Goal: Transaction & Acquisition: Purchase product/service

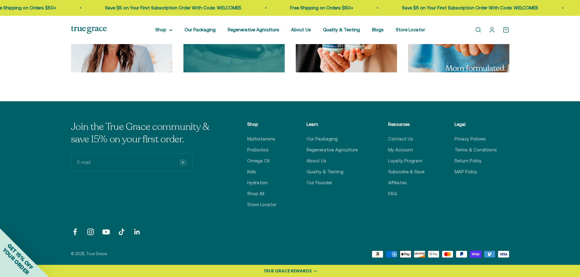
scroll to position [2101, 0]
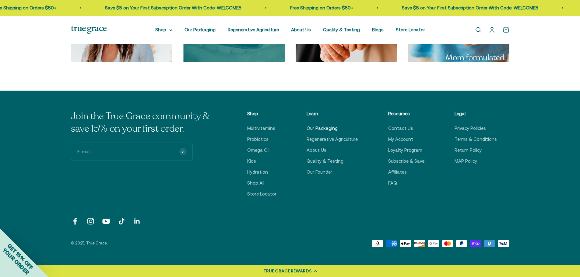
click at [325, 131] on link "Our Packaging" at bounding box center [322, 128] width 31 height 7
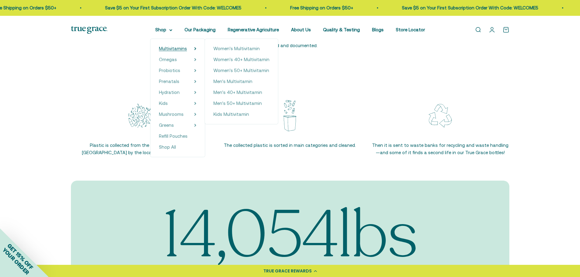
click at [174, 48] on span "Multivitamins" at bounding box center [173, 48] width 28 height 5
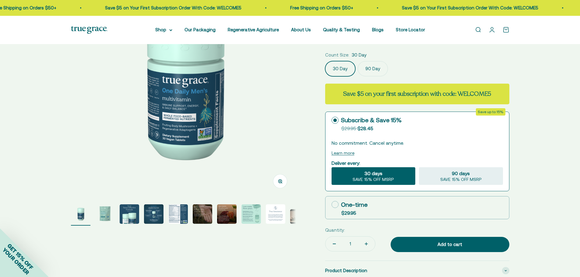
click at [342, 197] on label "One-time $29.95" at bounding box center [418, 208] width 184 height 23
click at [332, 205] on input "One-time $29.95" at bounding box center [331, 205] width 0 height 0
radio input "true"
select select "3"
